Goal: Transaction & Acquisition: Purchase product/service

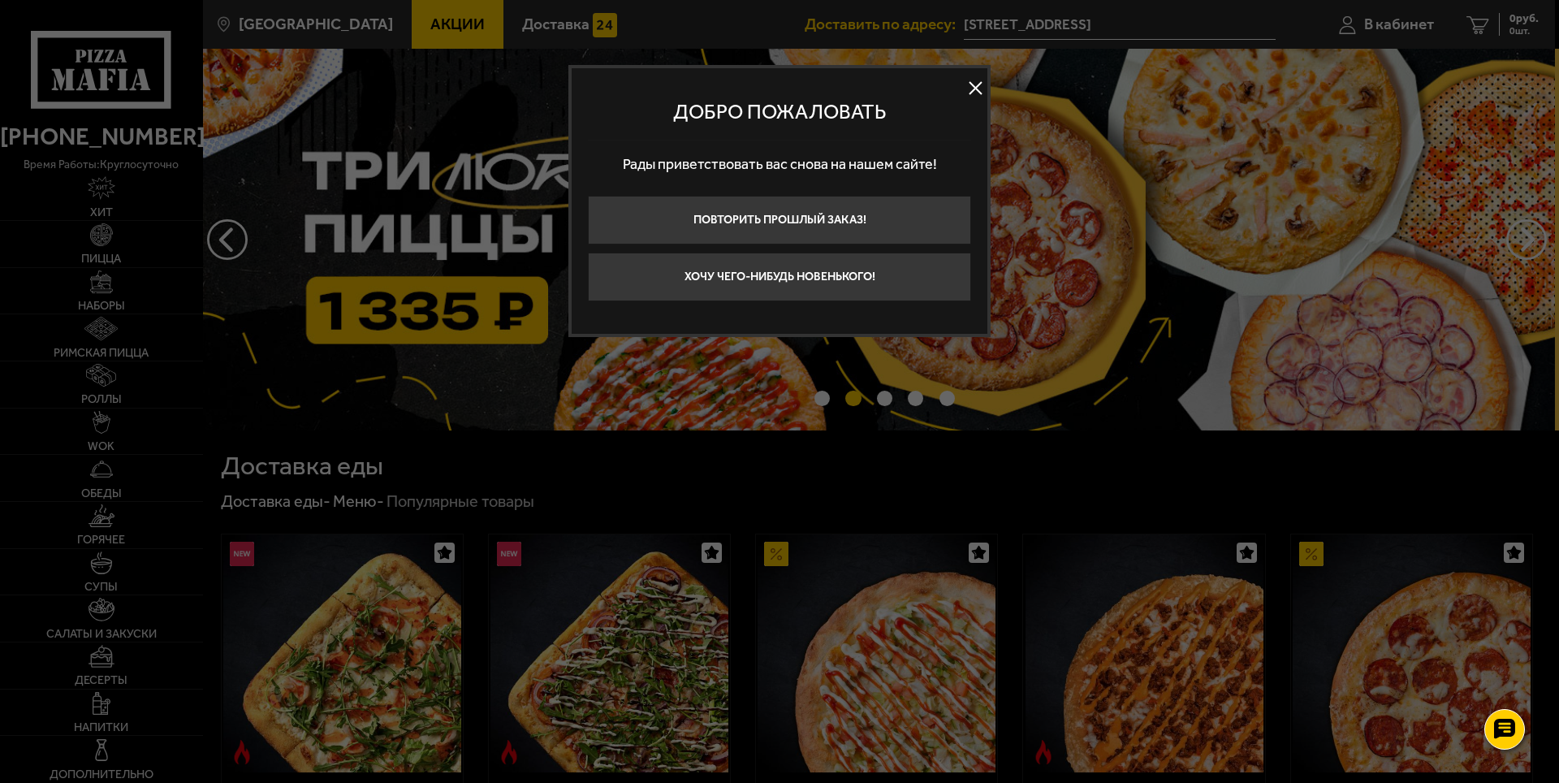
click at [979, 89] on button at bounding box center [975, 88] width 24 height 24
click at [979, 89] on img at bounding box center [877, 240] width 1356 height 382
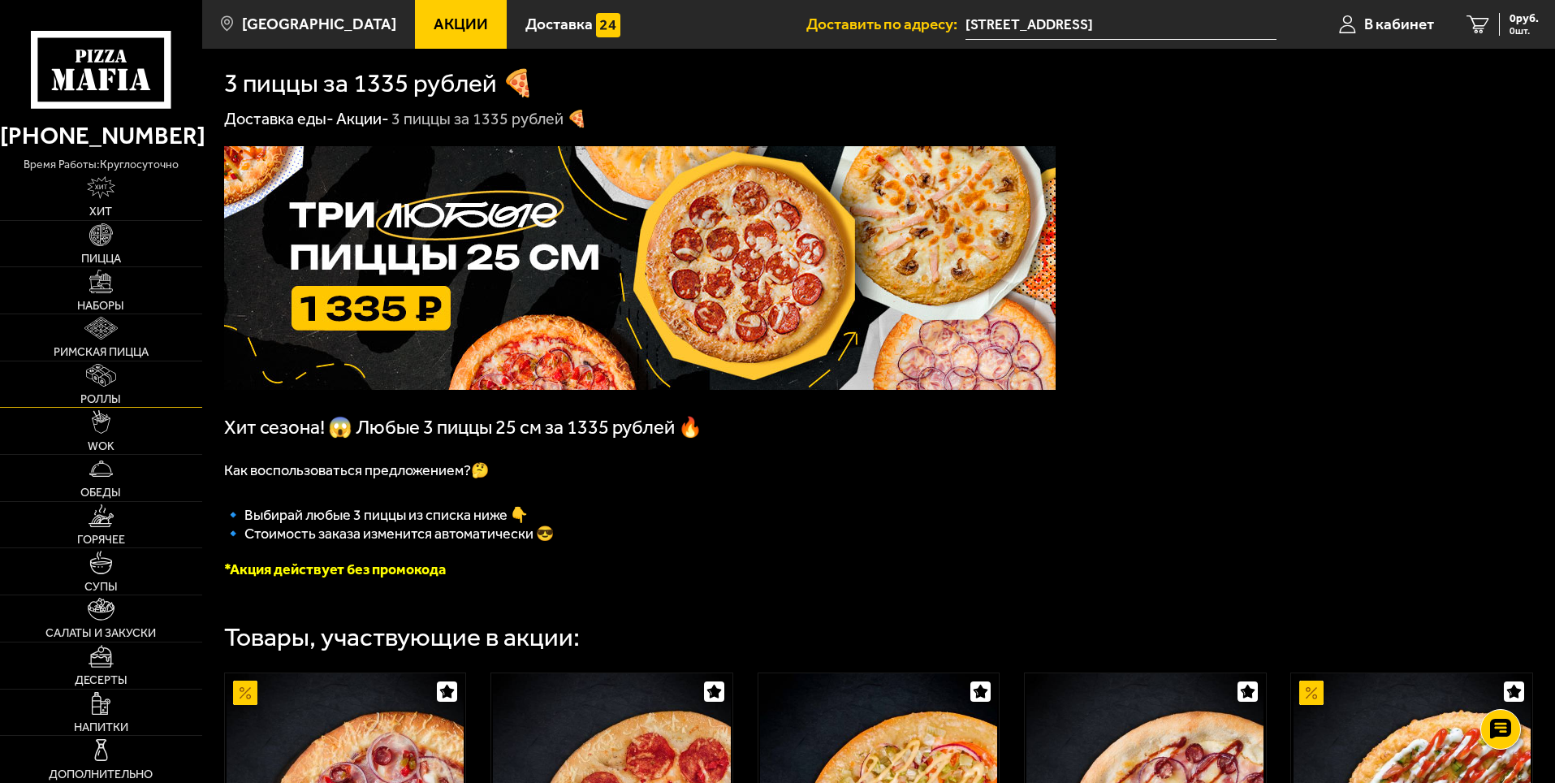
click at [136, 386] on link "Роллы" at bounding box center [101, 384] width 202 height 46
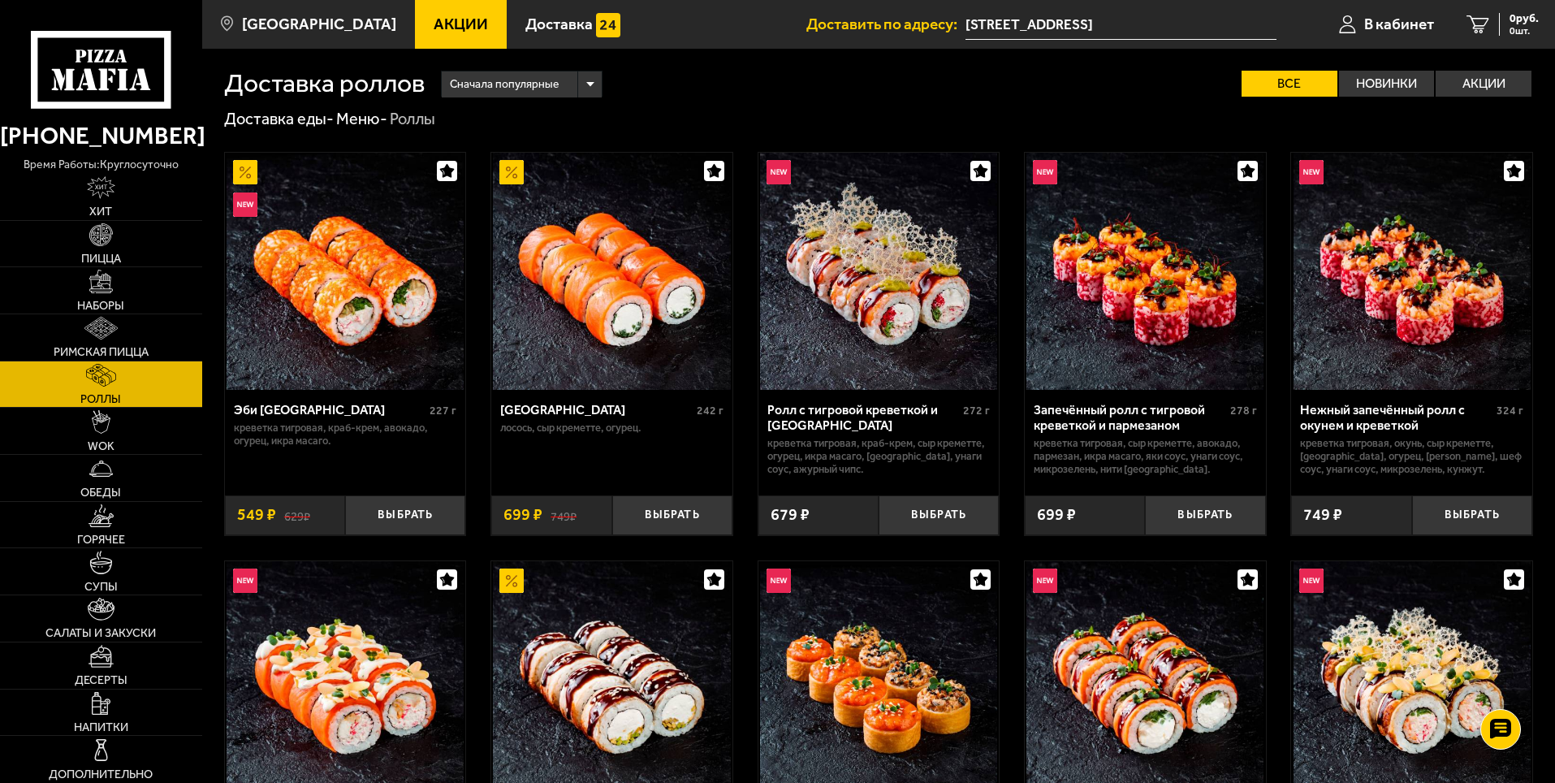
click at [594, 84] on div "Сначала популярные" at bounding box center [522, 84] width 160 height 26
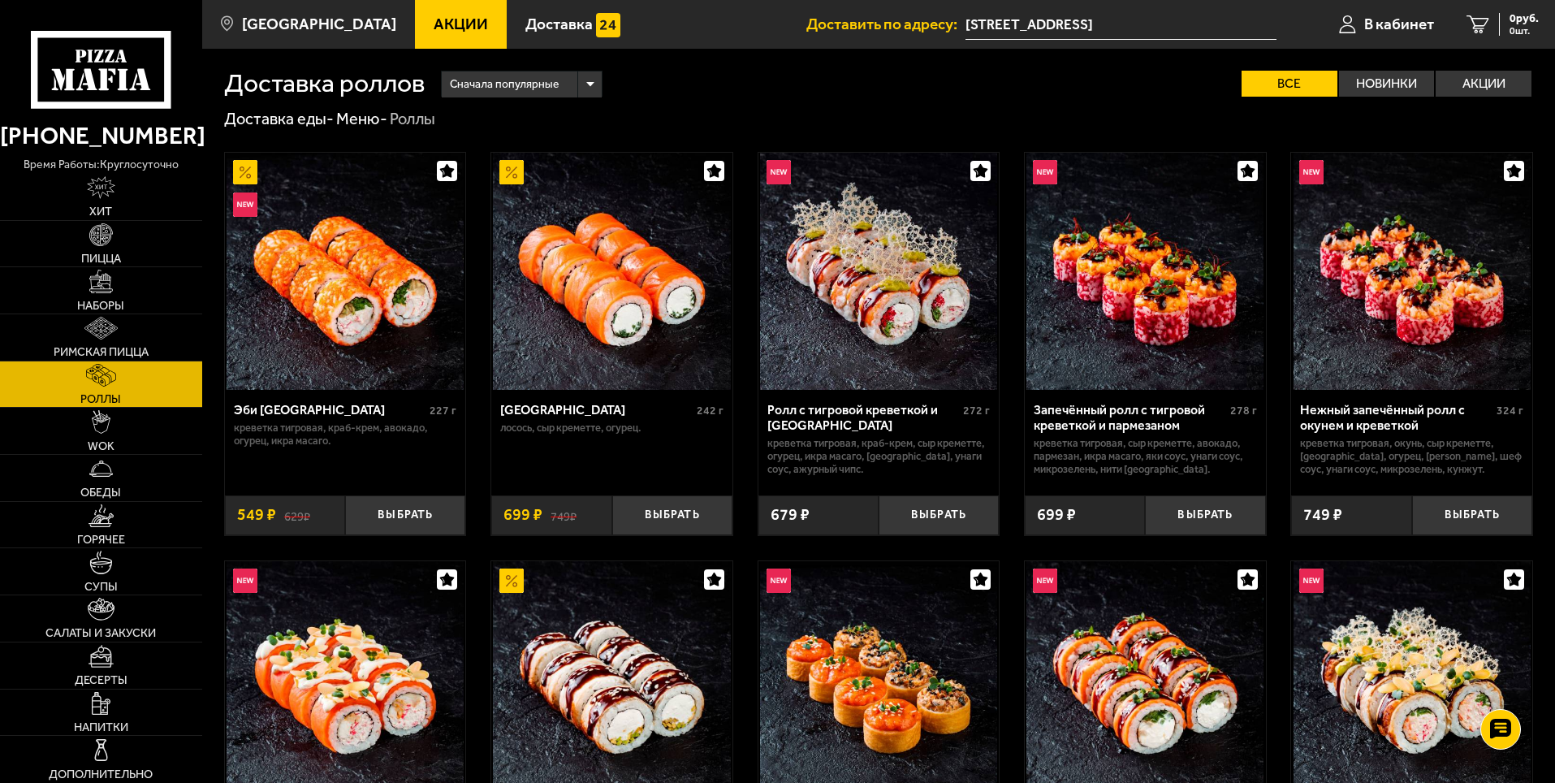
click at [594, 84] on div "Сначала популярные" at bounding box center [522, 84] width 160 height 26
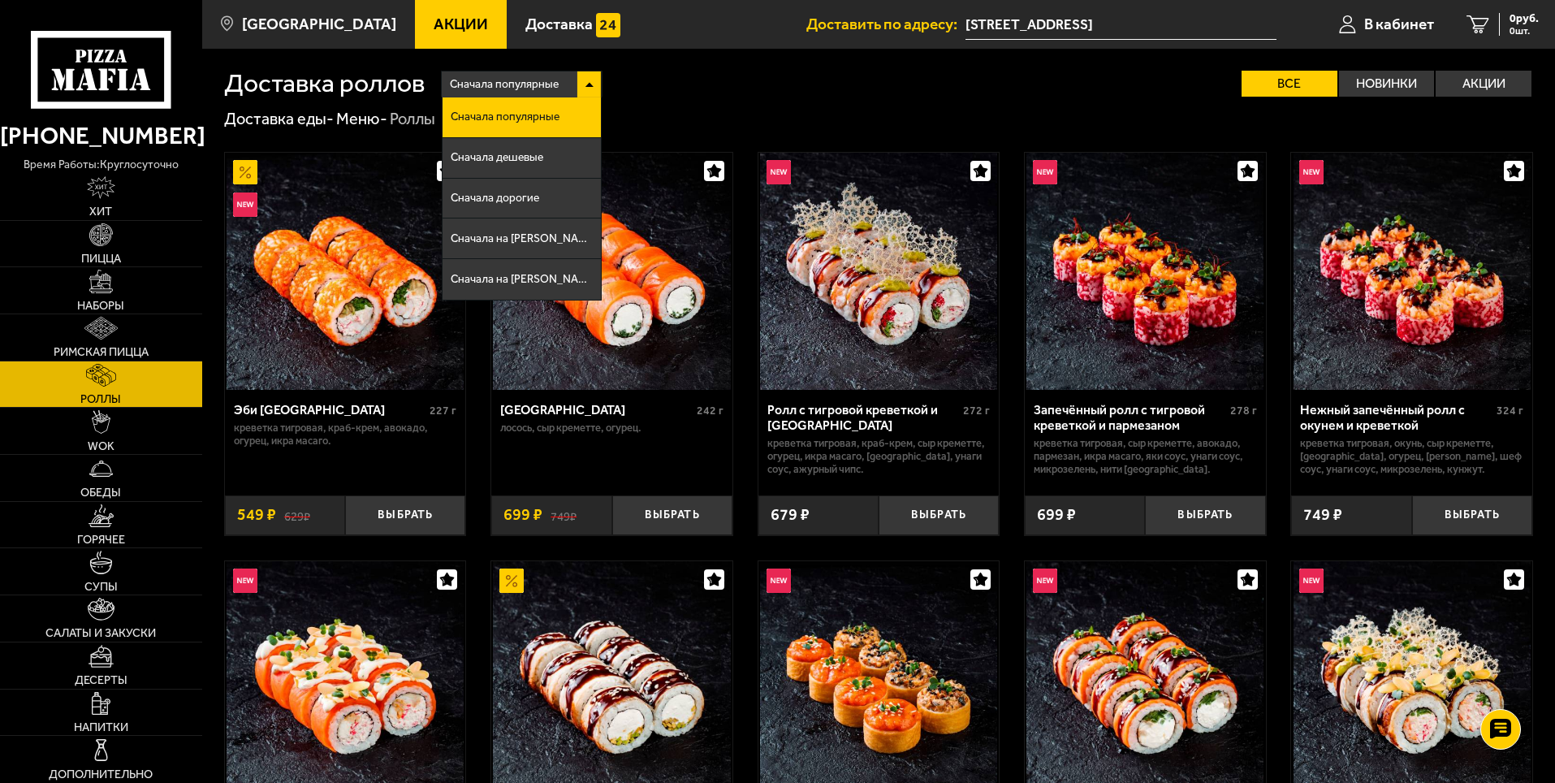
click at [594, 84] on div "Сначала популярные" at bounding box center [522, 84] width 160 height 26
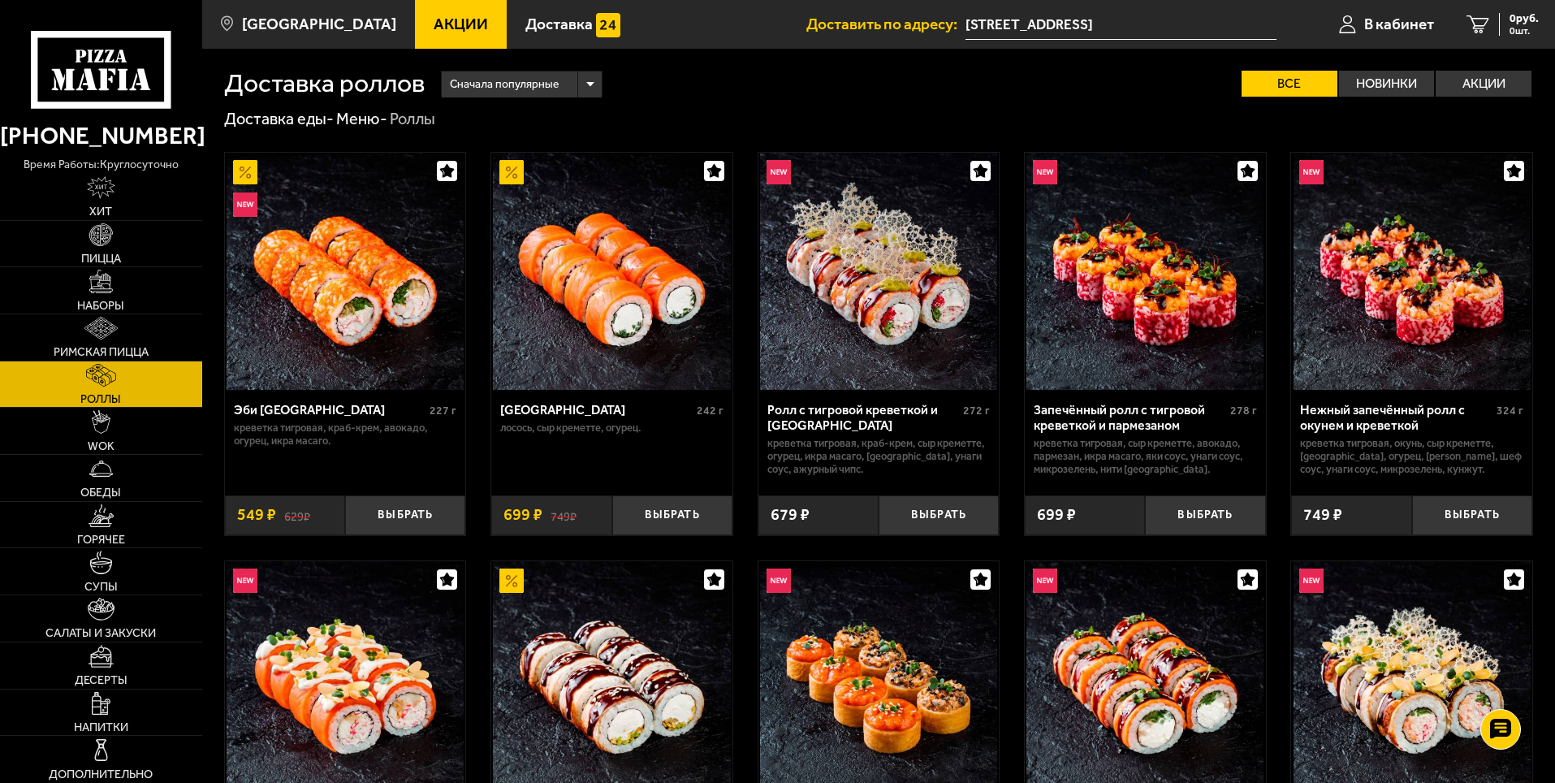
click at [566, 88] on div "Сначала популярные" at bounding box center [522, 84] width 160 height 26
click at [592, 81] on div "Сначала популярные" at bounding box center [522, 84] width 160 height 26
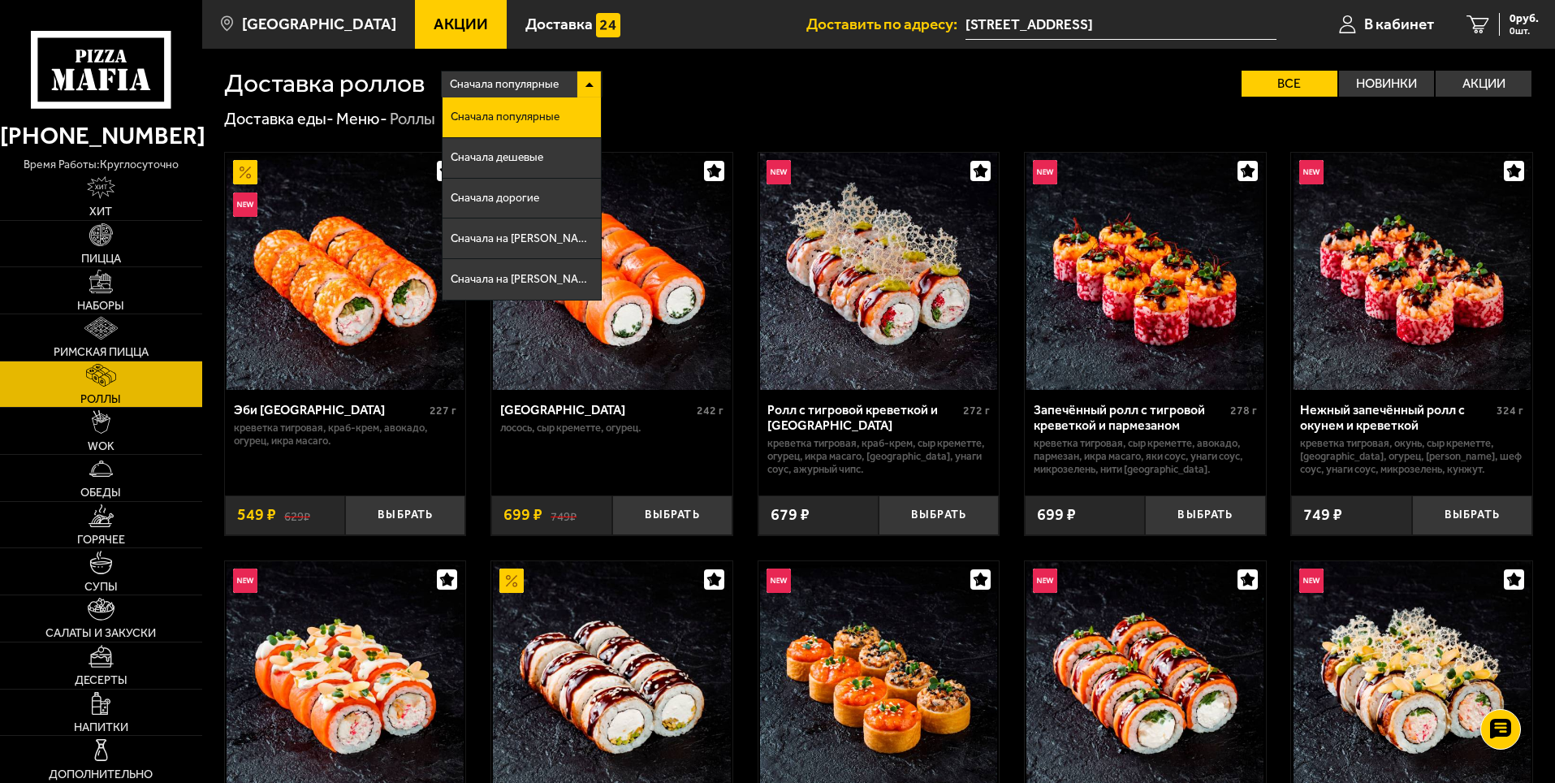
click at [592, 81] on div "Сначала популярные" at bounding box center [522, 84] width 160 height 26
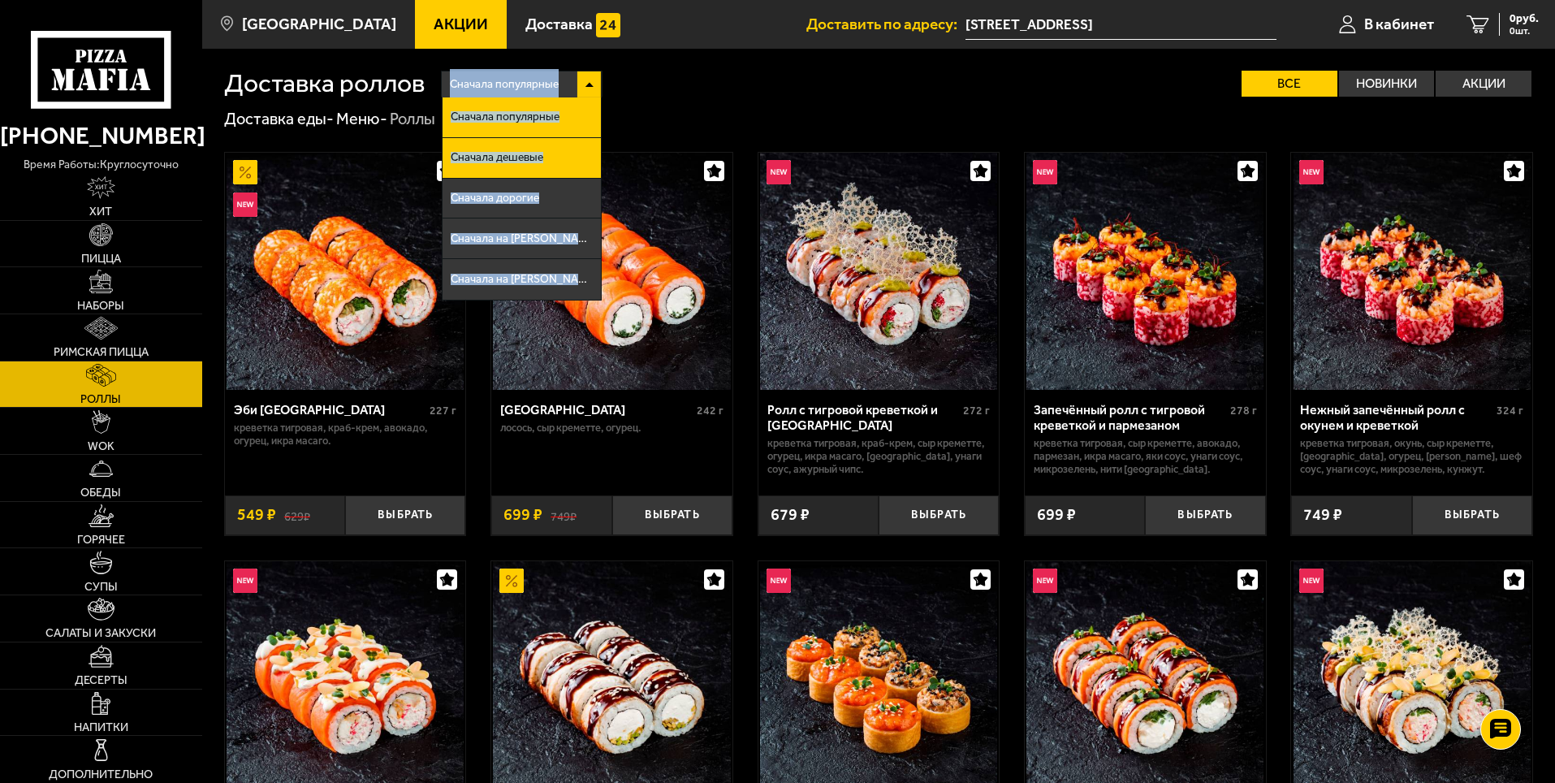
click at [560, 150] on li "Сначала дешевые" at bounding box center [522, 158] width 158 height 41
